Goal: Transaction & Acquisition: Purchase product/service

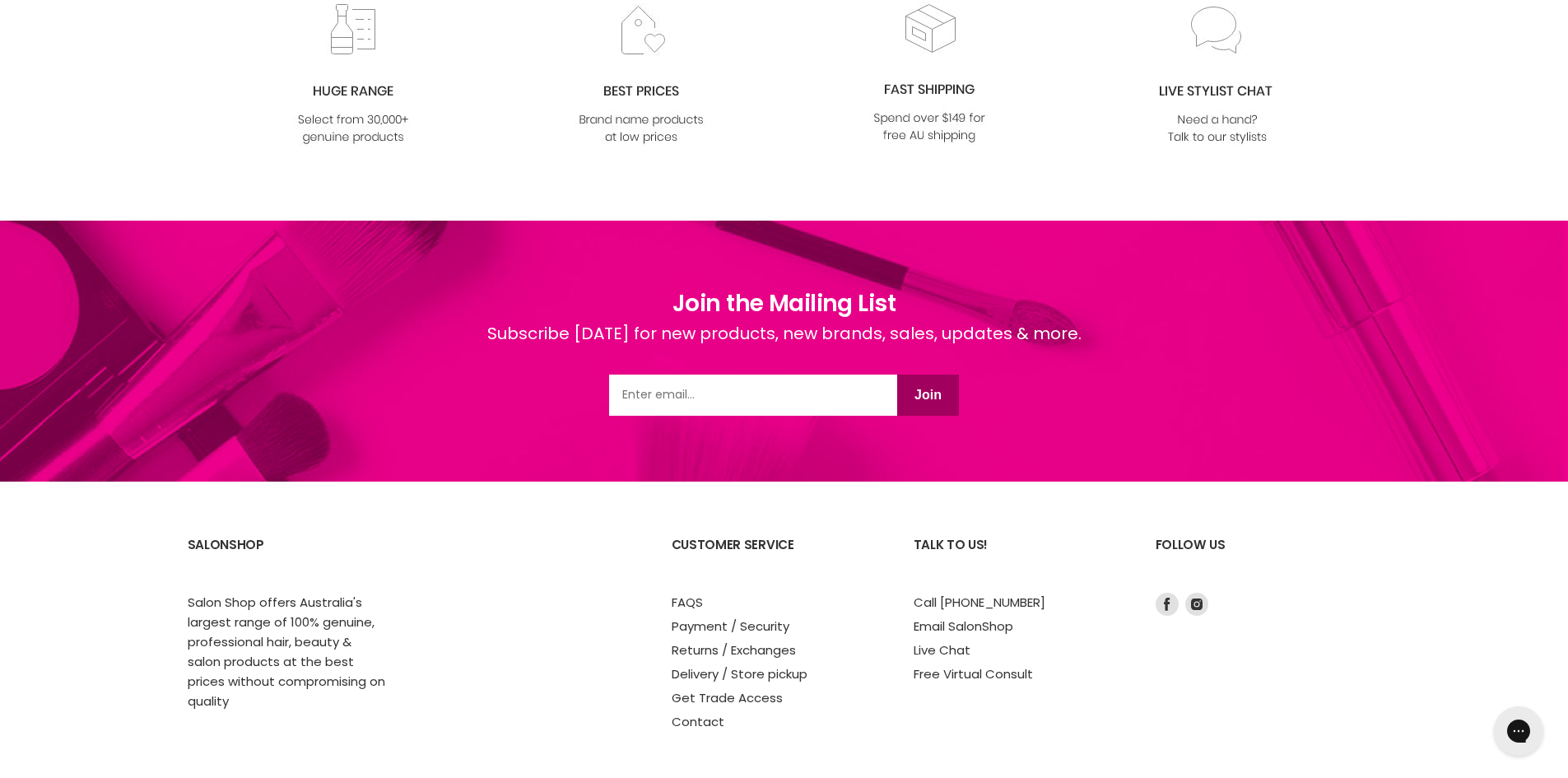
scroll to position [2475, 0]
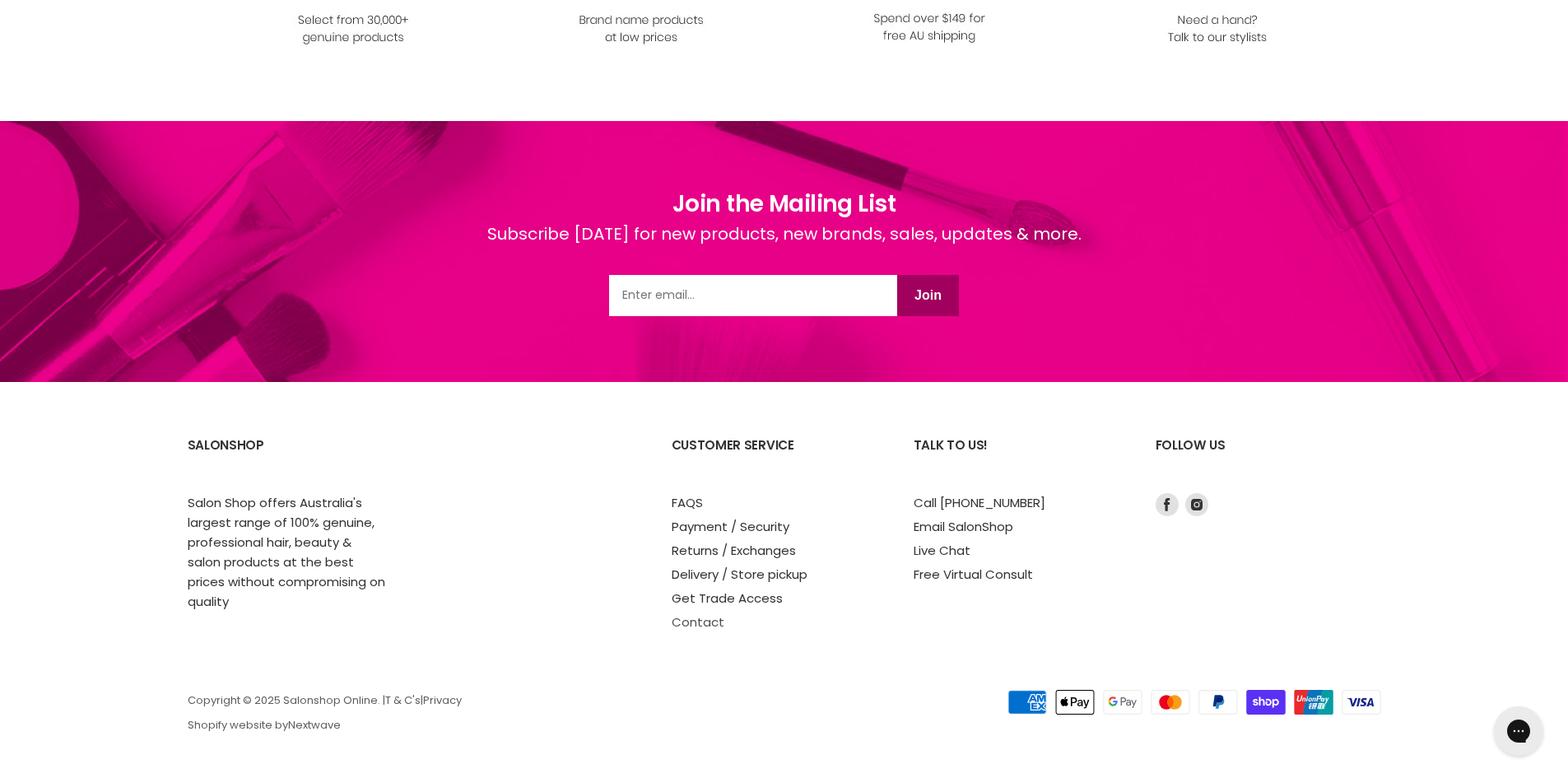
click at [707, 616] on link "Contact" at bounding box center [698, 621] width 53 height 17
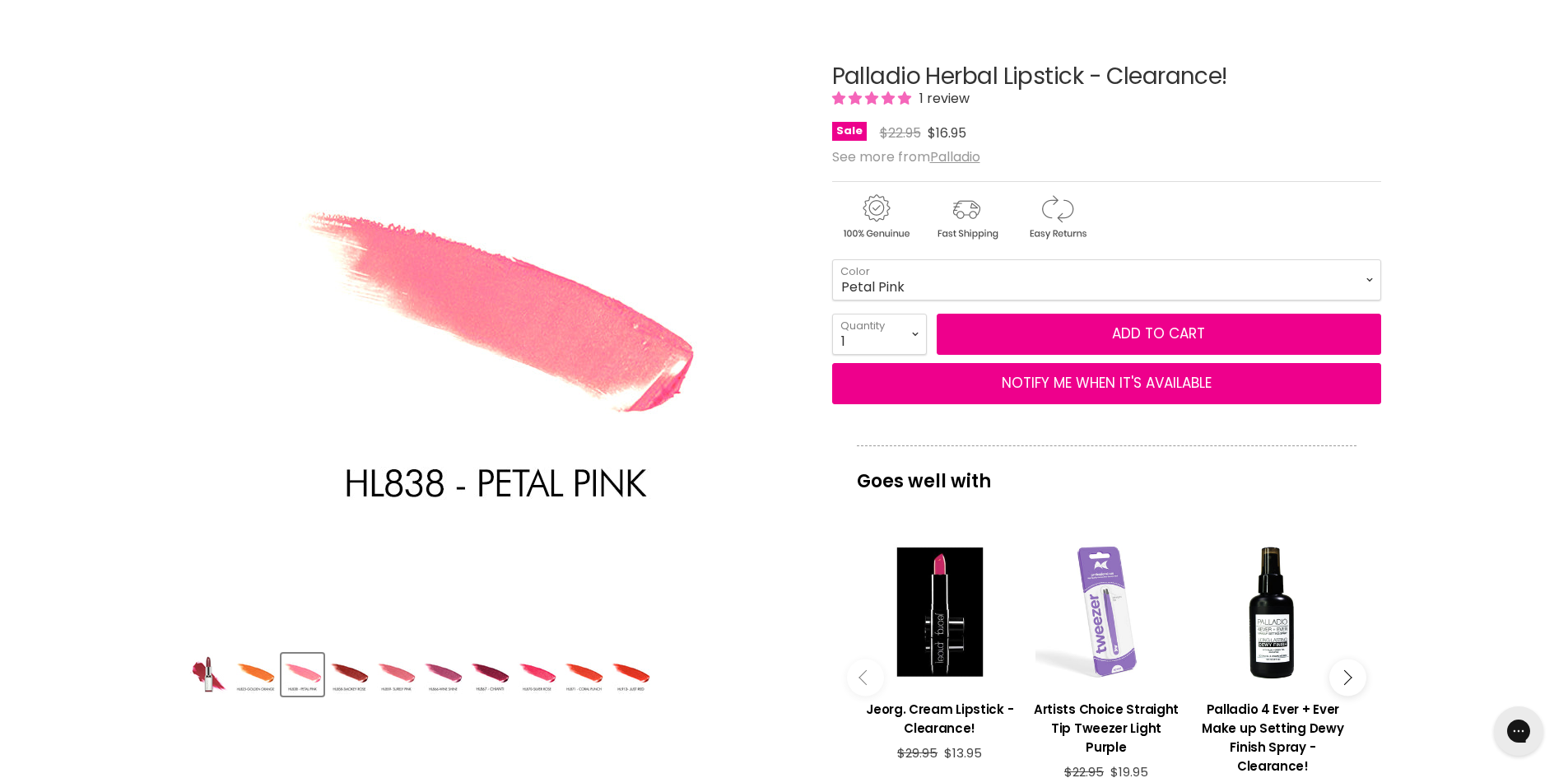
scroll to position [123, 0]
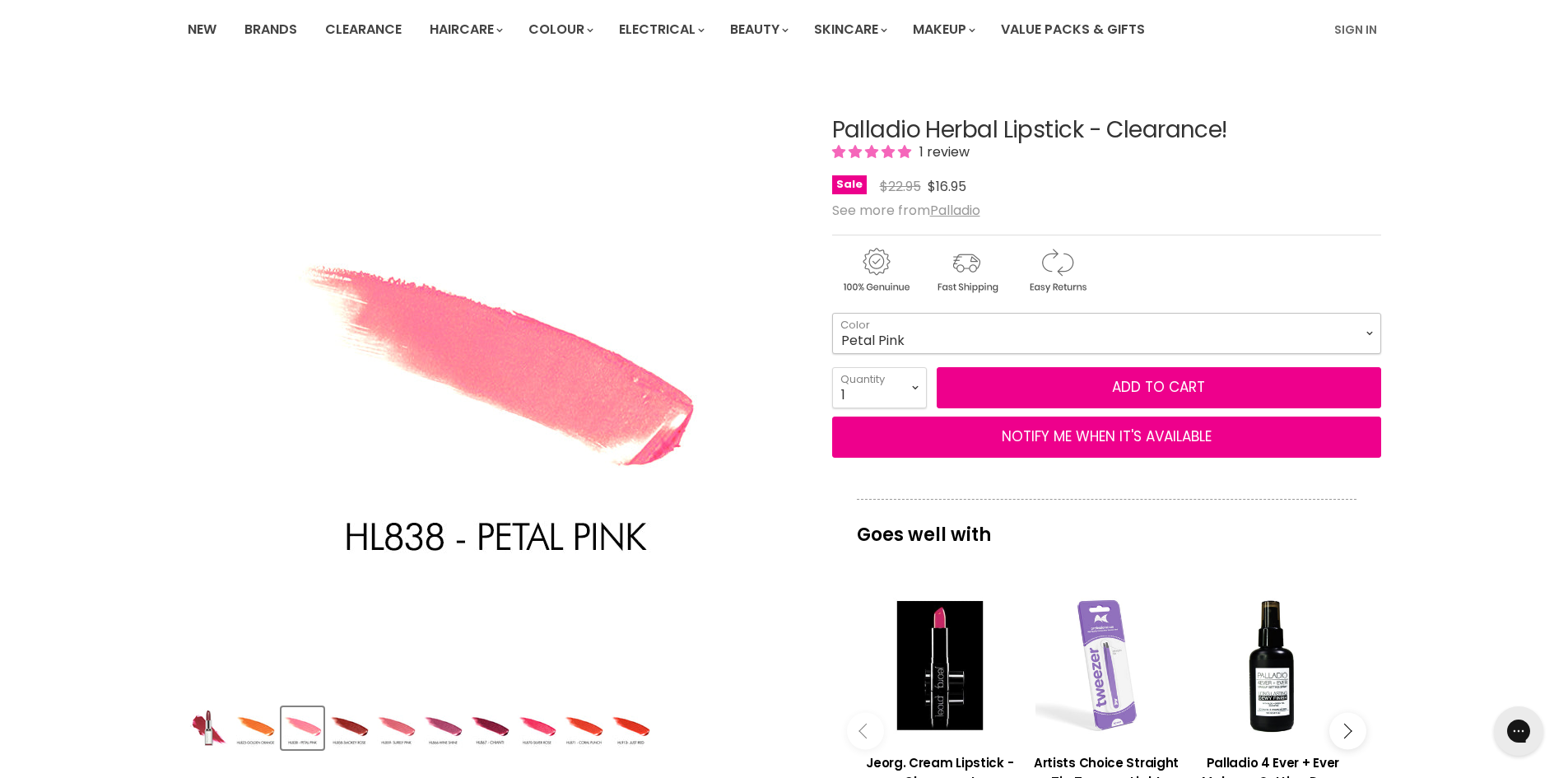
click at [1021, 334] on select "Golden Orange Petal Pink [PERSON_NAME] Surely Pink Wine Shine [GEOGRAPHIC_DATA]…" at bounding box center [1107, 334] width 549 height 41
click at [832, 313] on select "Golden Orange Petal Pink [PERSON_NAME] Surely Pink Wine Shine [GEOGRAPHIC_DATA]…" at bounding box center [1107, 334] width 549 height 41
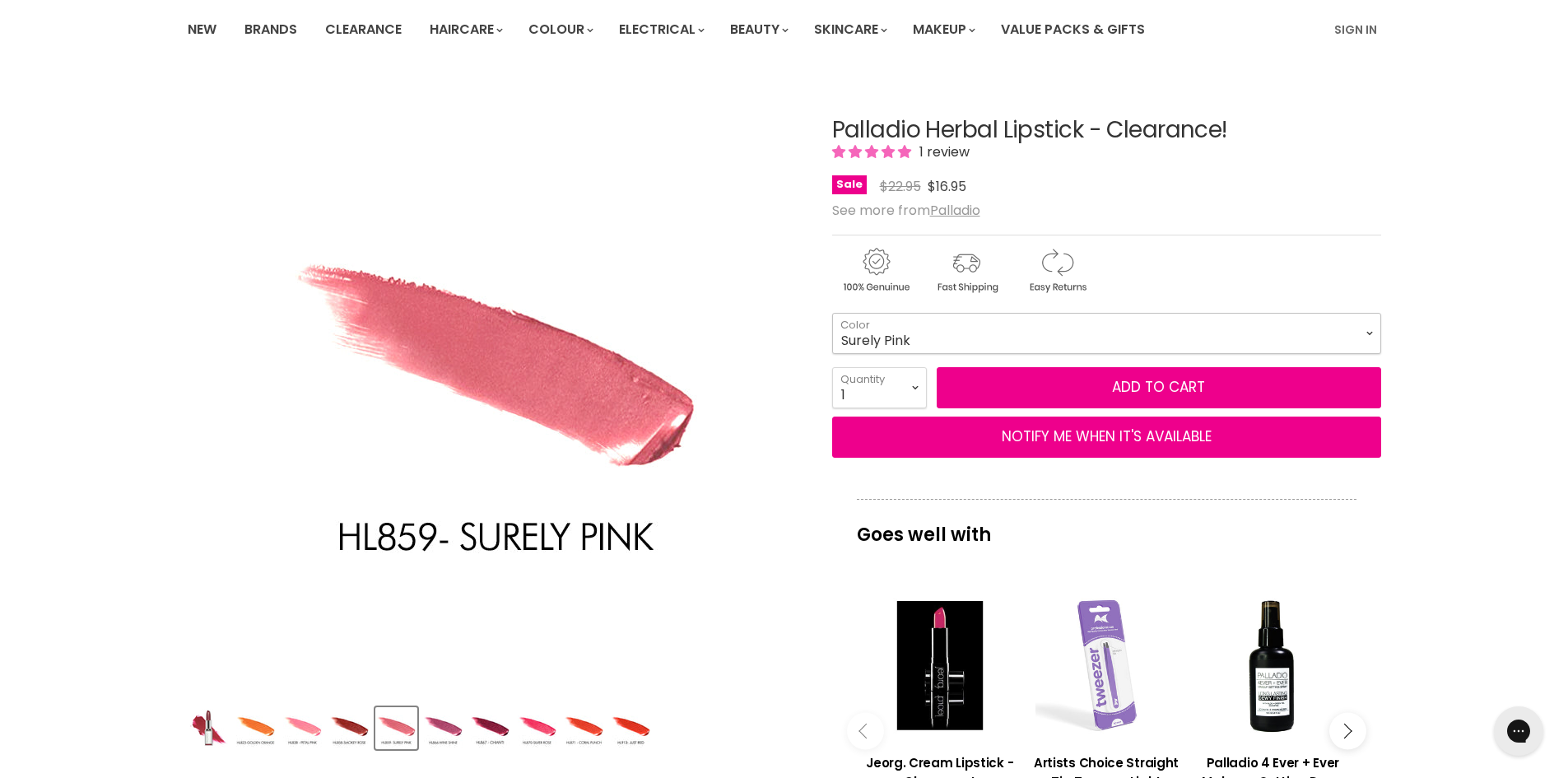
click at [928, 333] on select "Golden Orange Petal Pink [PERSON_NAME] Surely Pink Wine Shine [GEOGRAPHIC_DATA]…" at bounding box center [1107, 334] width 549 height 41
click at [832, 313] on select "Golden Orange Petal Pink [PERSON_NAME] Surely Pink Wine Shine [GEOGRAPHIC_DATA]…" at bounding box center [1107, 334] width 549 height 41
select select "Just Red"
